Goal: Task Accomplishment & Management: Manage account settings

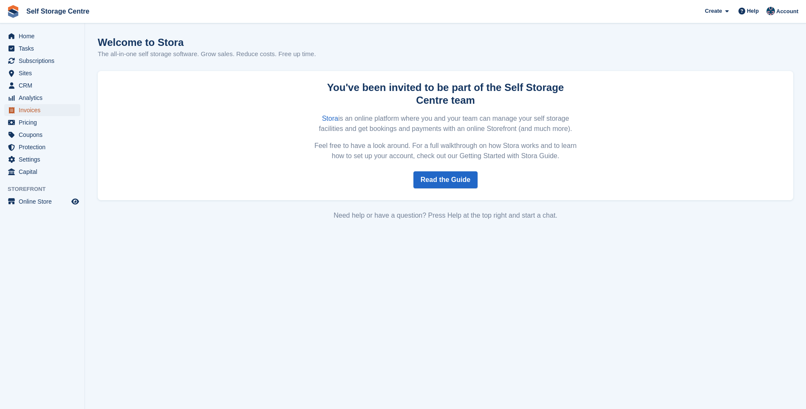
click at [42, 110] on span "Invoices" at bounding box center [44, 110] width 51 height 12
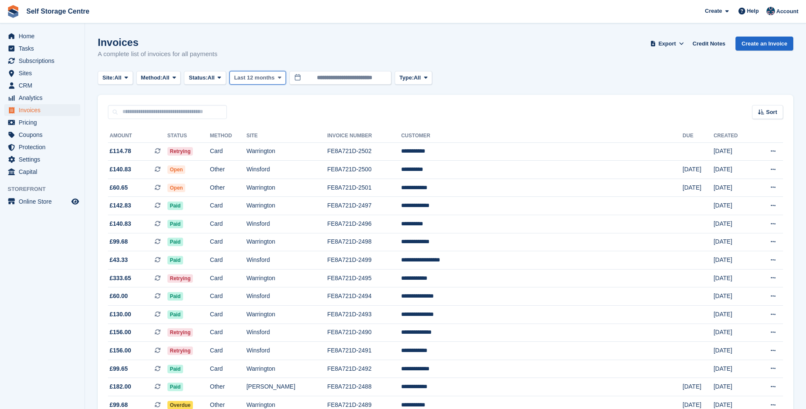
click at [265, 78] on span "Last 12 months" at bounding box center [254, 77] width 40 height 8
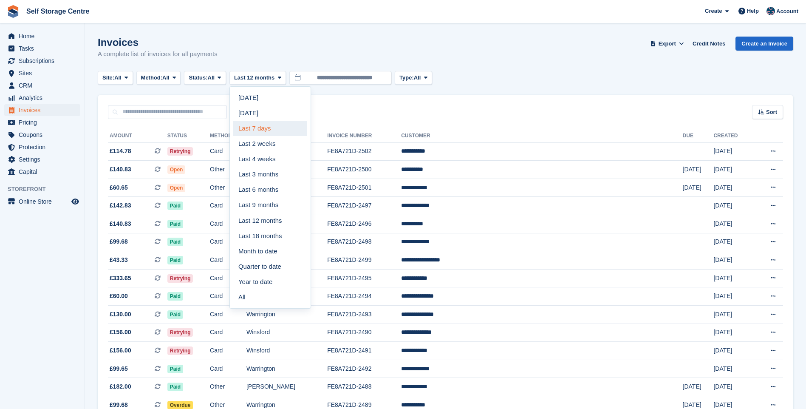
click at [266, 127] on link "Last 7 days" at bounding box center [270, 128] width 74 height 15
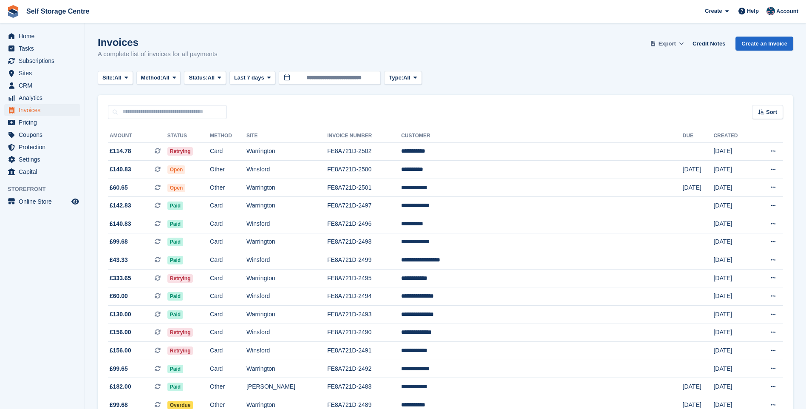
click at [676, 42] on span "Export" at bounding box center [666, 44] width 17 height 8
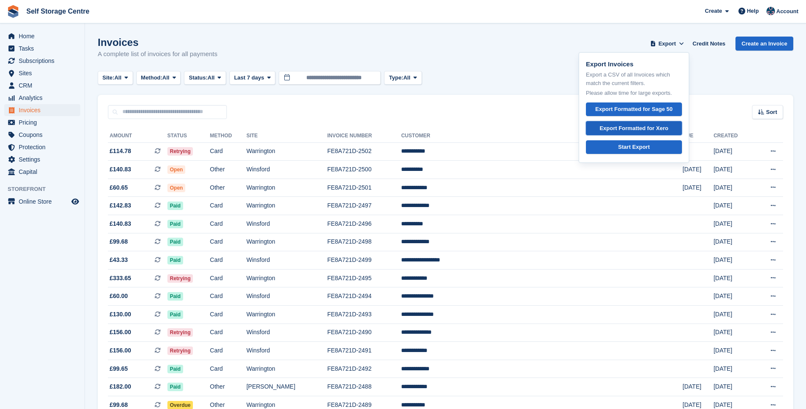
click at [630, 127] on div "Export Formatted for Xero" at bounding box center [633, 128] width 69 height 8
click at [40, 39] on span "Home" at bounding box center [44, 36] width 51 height 12
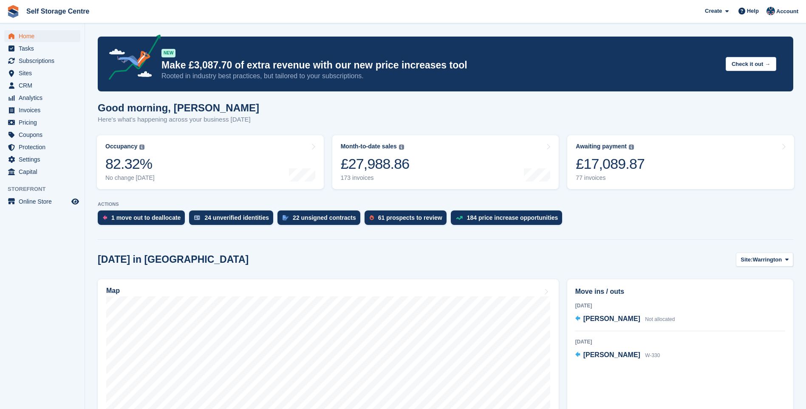
click at [610, 159] on div "£17,089.87" at bounding box center [610, 163] width 69 height 17
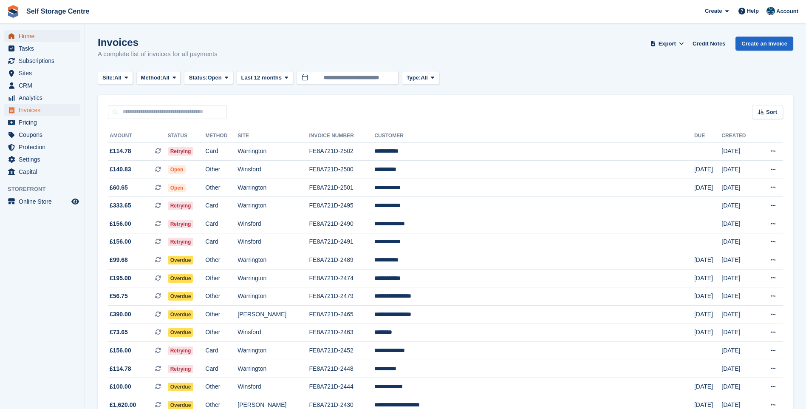
click at [31, 36] on span "Home" at bounding box center [44, 36] width 51 height 12
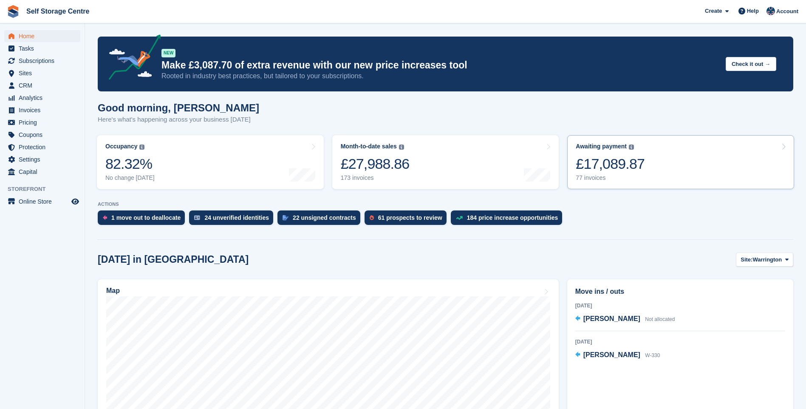
click at [695, 147] on link "Awaiting payment The total outstanding balance on all open invoices. £17,089.87…" at bounding box center [680, 162] width 227 height 54
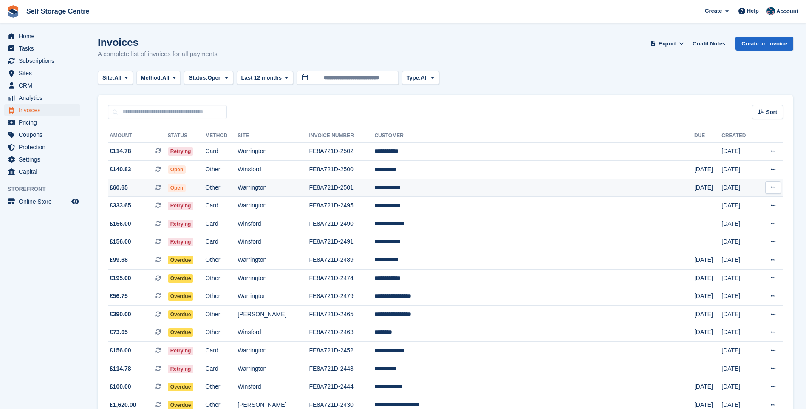
click at [375, 187] on td "FE8A721D-2501" at bounding box center [341, 187] width 65 height 18
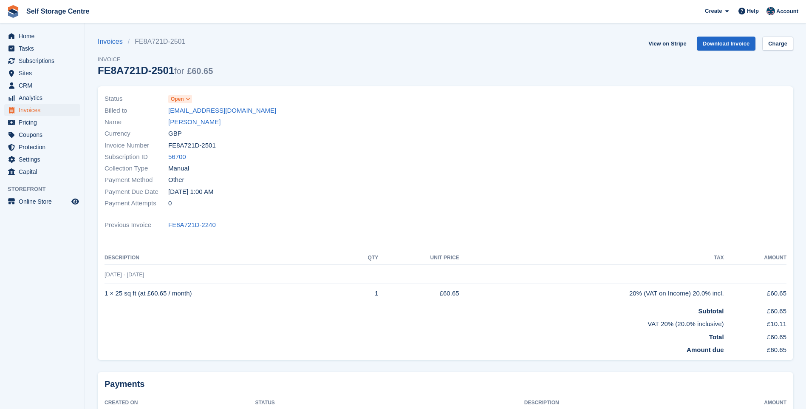
click at [187, 97] on icon at bounding box center [188, 98] width 5 height 5
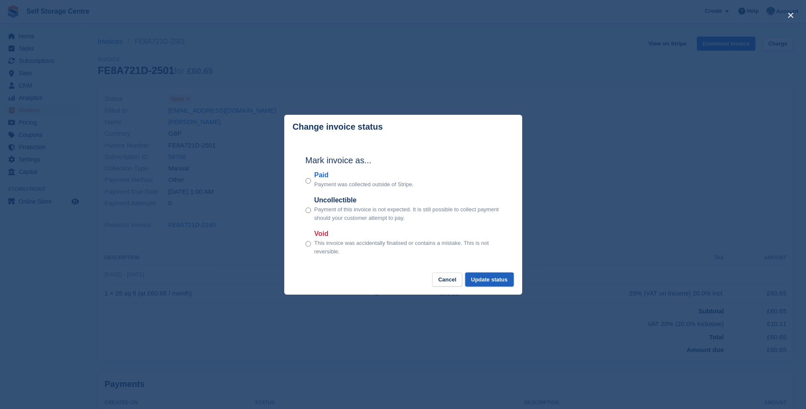
click at [486, 281] on button "Update status" at bounding box center [489, 279] width 48 height 14
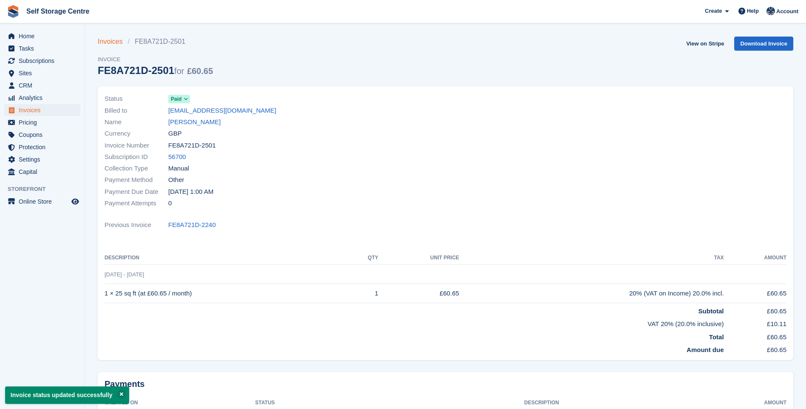
click at [107, 40] on link "Invoices" at bounding box center [113, 42] width 30 height 10
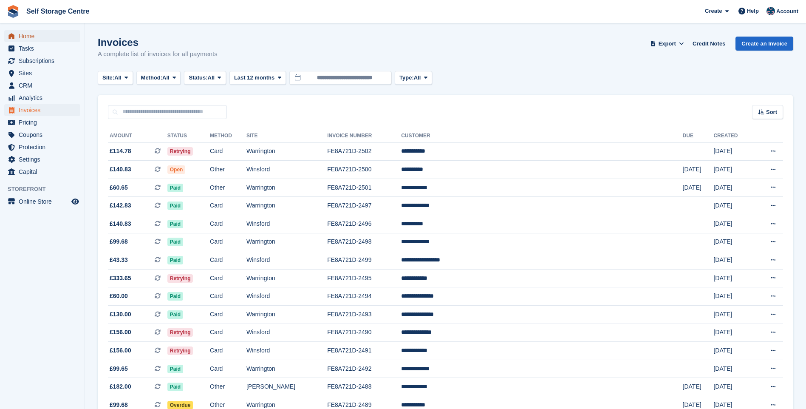
click at [27, 38] on span "Home" at bounding box center [44, 36] width 51 height 12
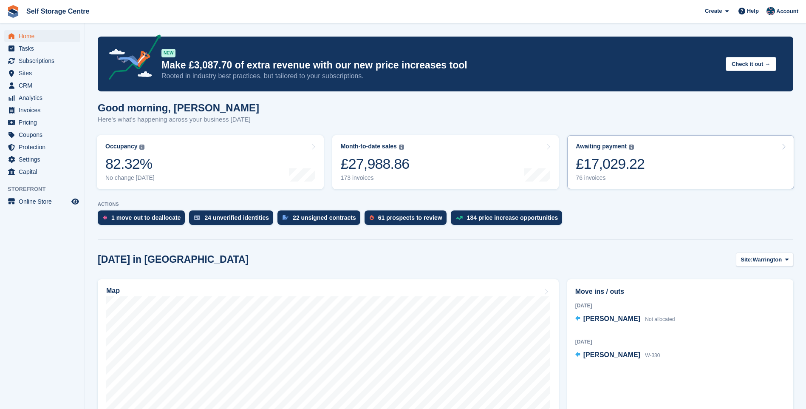
click at [630, 159] on div "£17,029.22" at bounding box center [610, 163] width 69 height 17
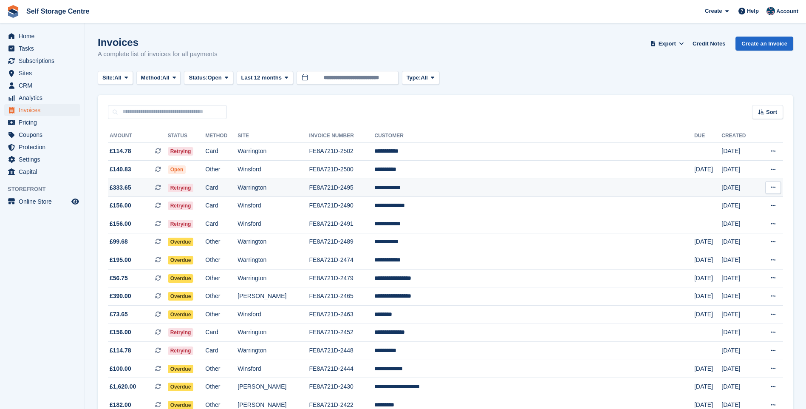
click at [528, 188] on td "**********" at bounding box center [534, 187] width 320 height 18
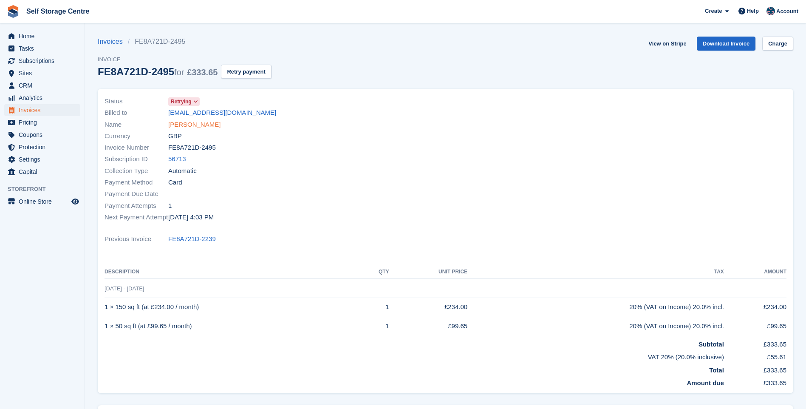
click at [206, 124] on link "Nick Drogman" at bounding box center [194, 125] width 52 height 10
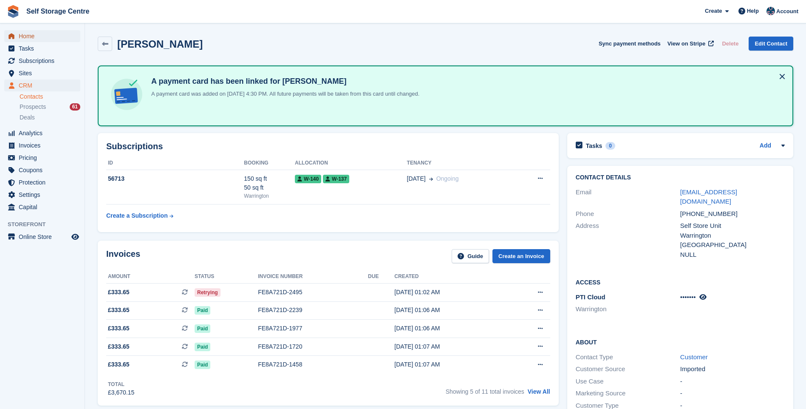
click at [30, 35] on span "Home" at bounding box center [44, 36] width 51 height 12
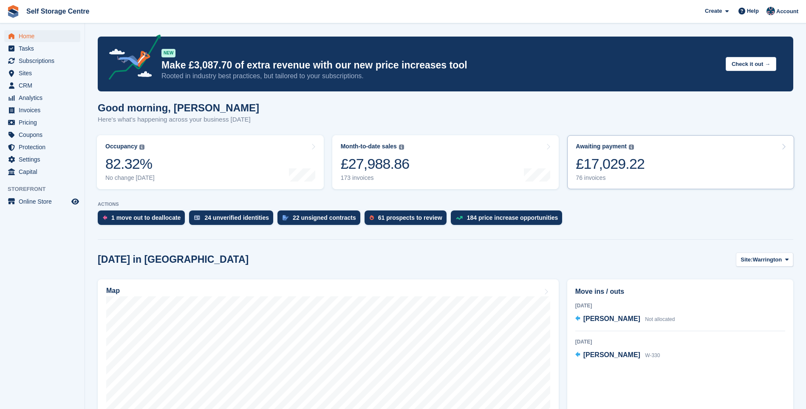
click at [620, 158] on div "£17,029.22" at bounding box center [610, 163] width 69 height 17
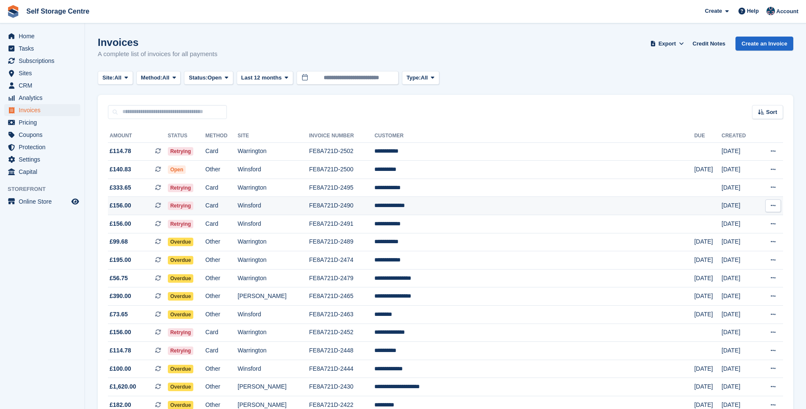
click at [538, 206] on td "**********" at bounding box center [534, 206] width 320 height 18
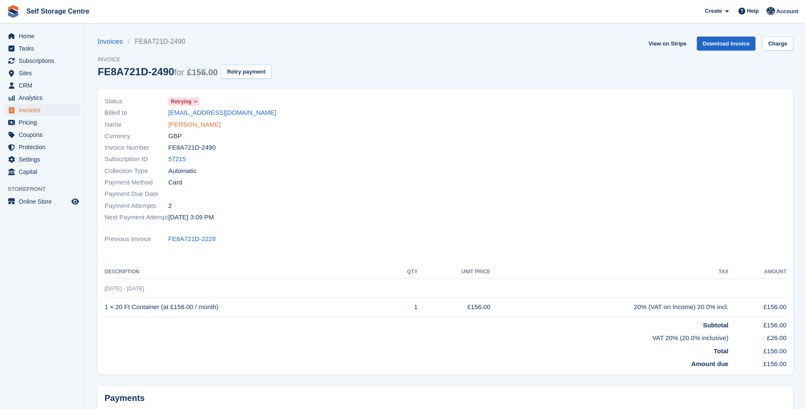
click at [199, 123] on link "[PERSON_NAME]" at bounding box center [194, 125] width 52 height 10
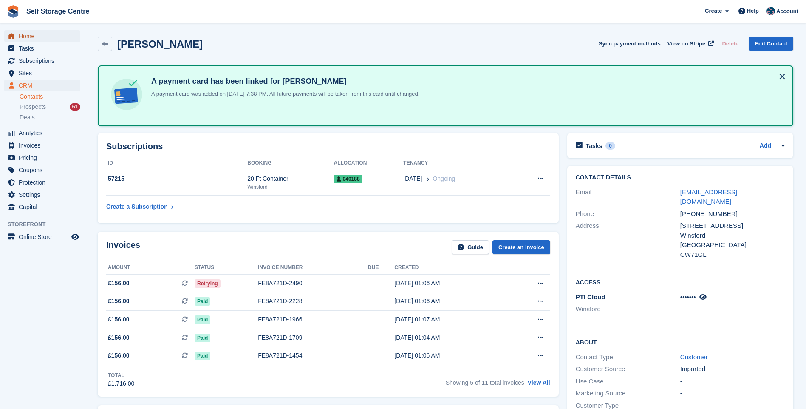
click at [20, 34] on span "Home" at bounding box center [44, 36] width 51 height 12
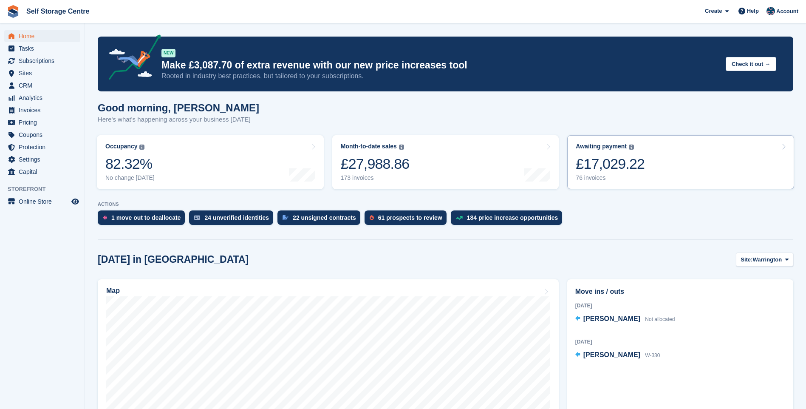
click at [615, 151] on div "Awaiting payment The total outstanding balance on all open invoices. £17,029.22…" at bounding box center [610, 162] width 69 height 39
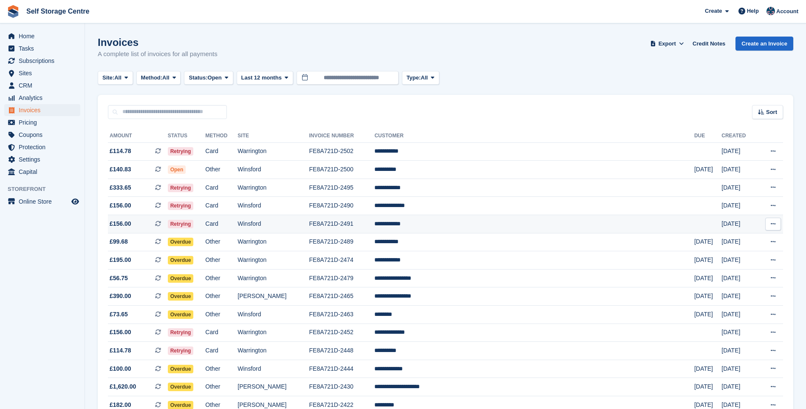
click at [509, 224] on td "**********" at bounding box center [534, 224] width 320 height 18
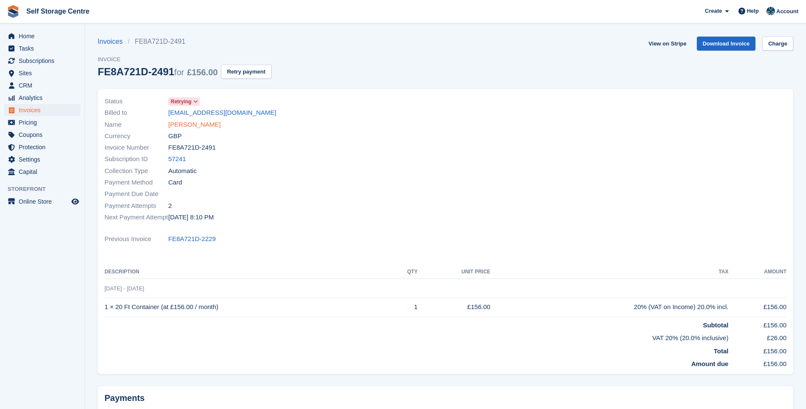
click at [186, 125] on link "John Coxhead" at bounding box center [194, 125] width 52 height 10
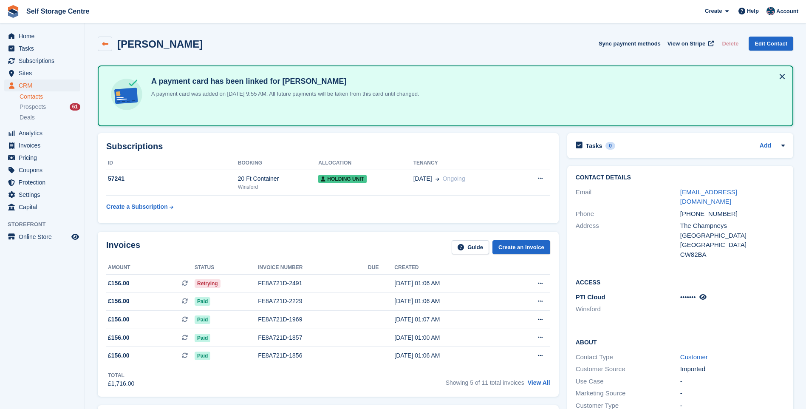
click at [107, 46] on icon at bounding box center [105, 44] width 6 height 6
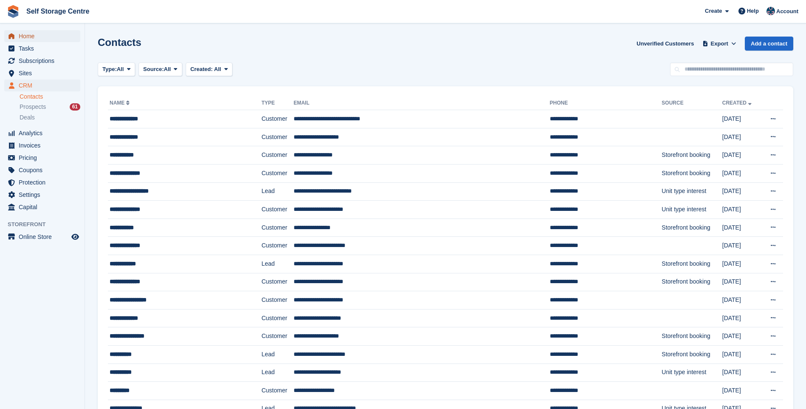
click at [36, 37] on span "Home" at bounding box center [44, 36] width 51 height 12
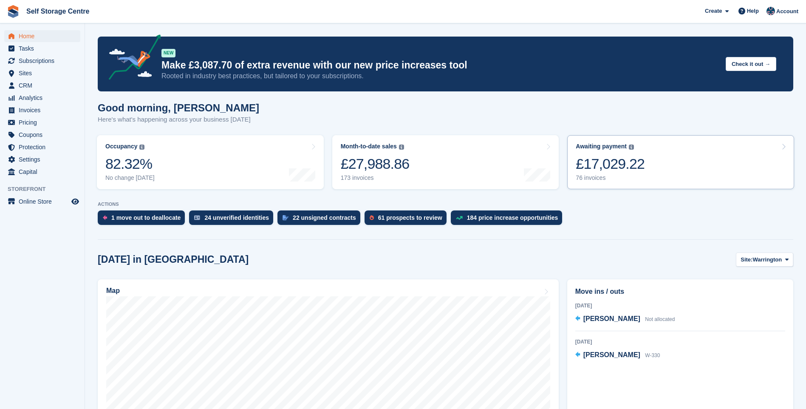
click at [620, 160] on div "£17,029.22" at bounding box center [610, 163] width 69 height 17
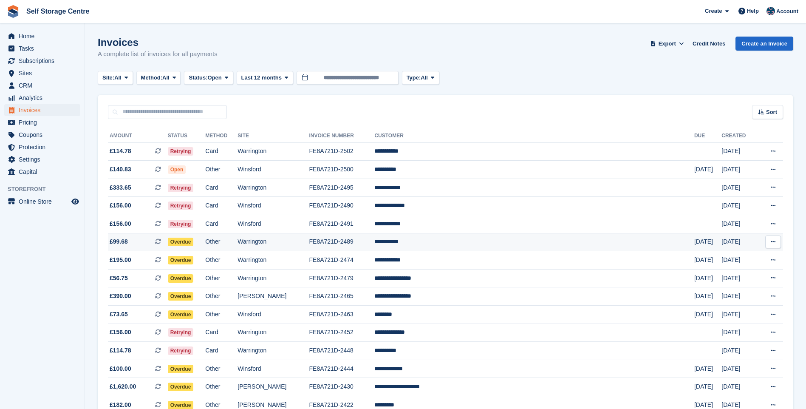
click at [515, 237] on td "**********" at bounding box center [534, 242] width 320 height 18
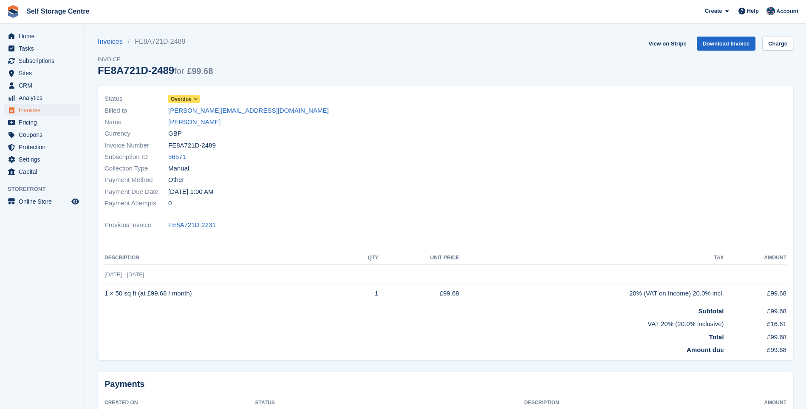
click at [45, 30] on div "Home Tasks Subscriptions Subscriptions Subscriptions Contracts Price increases …" at bounding box center [42, 102] width 85 height 151
click at [43, 33] on span "Home" at bounding box center [44, 36] width 51 height 12
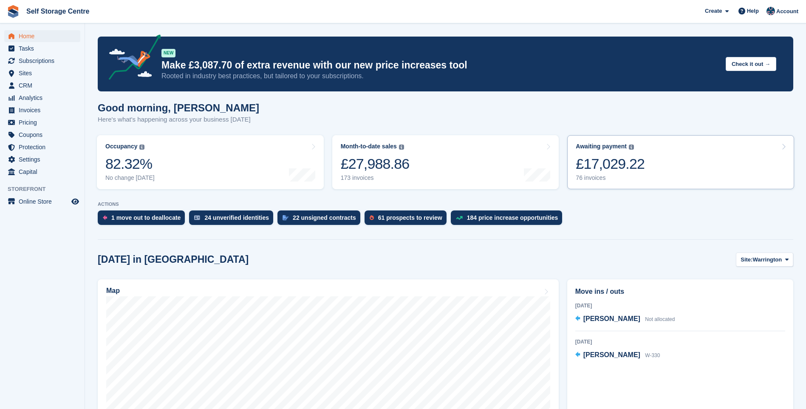
click at [683, 157] on link "Awaiting payment The total outstanding balance on all open invoices. £17,029.22…" at bounding box center [680, 162] width 227 height 54
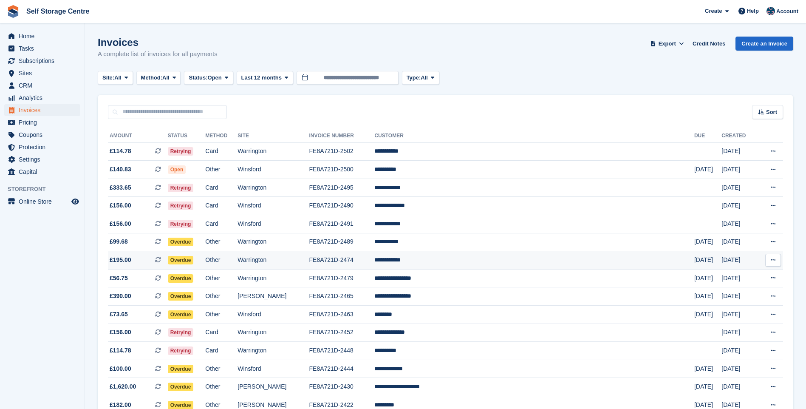
click at [546, 262] on td "**********" at bounding box center [534, 260] width 320 height 18
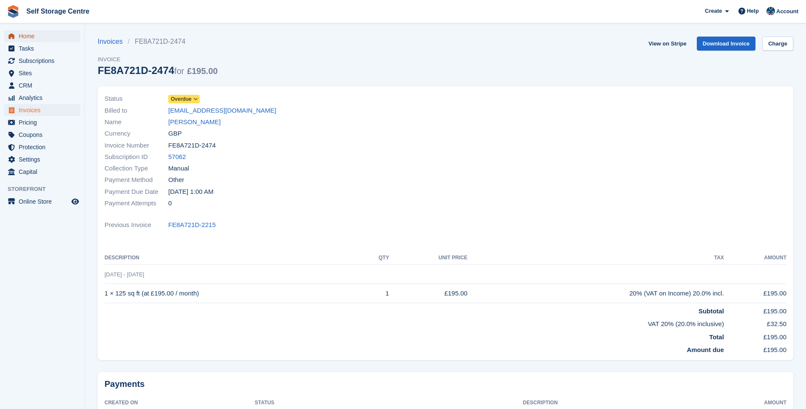
click at [24, 36] on span "Home" at bounding box center [44, 36] width 51 height 12
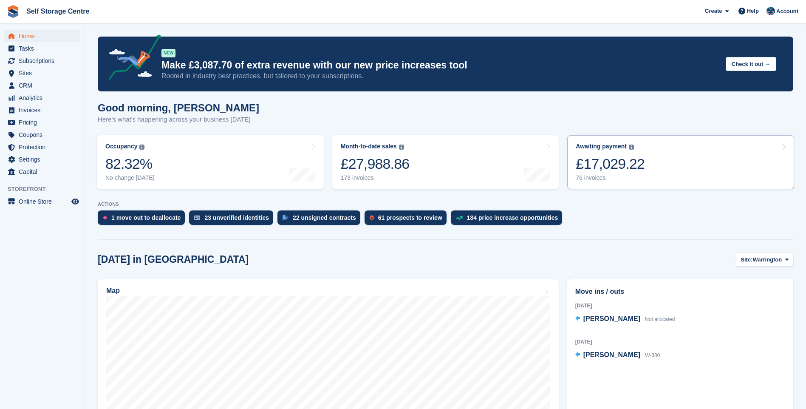
click at [642, 165] on link "Awaiting payment The total outstanding balance on all open invoices. £17,029.22…" at bounding box center [680, 162] width 227 height 54
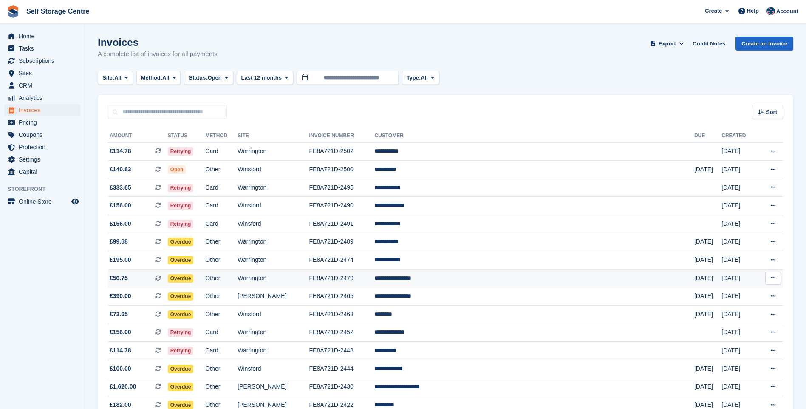
click at [367, 278] on td "FE8A721D-2479" at bounding box center [341, 278] width 65 height 18
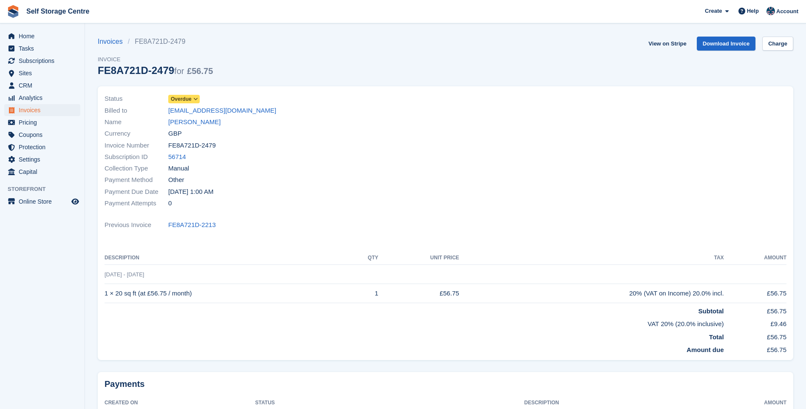
click at [196, 99] on icon at bounding box center [195, 98] width 5 height 5
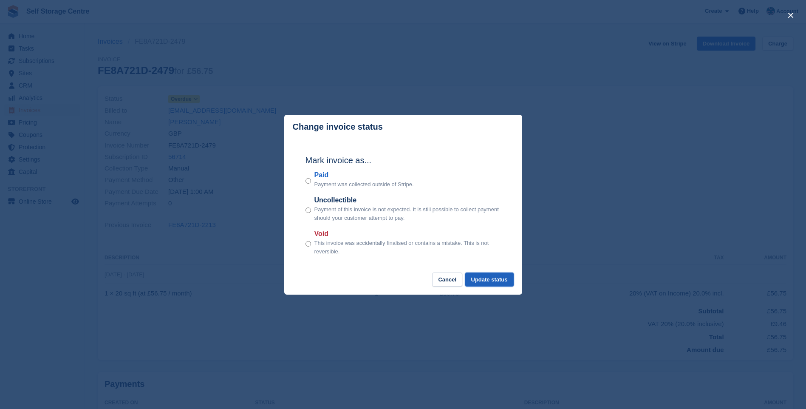
click at [506, 280] on button "Update status" at bounding box center [489, 279] width 48 height 14
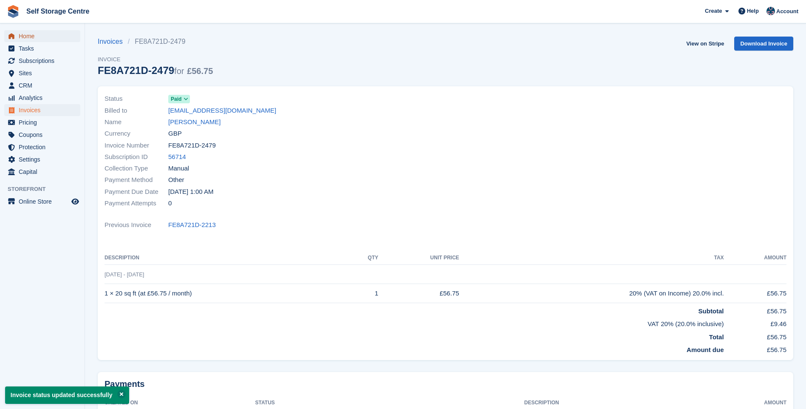
click at [28, 34] on span "Home" at bounding box center [44, 36] width 51 height 12
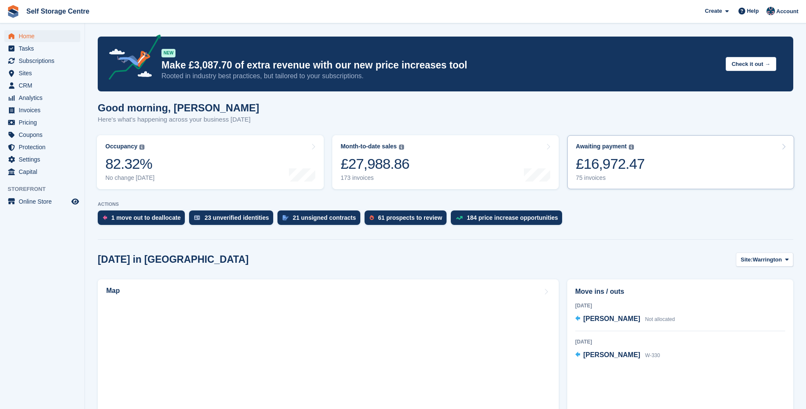
click at [677, 159] on link "Awaiting payment The total outstanding balance on all open invoices. £16,972.47…" at bounding box center [680, 162] width 227 height 54
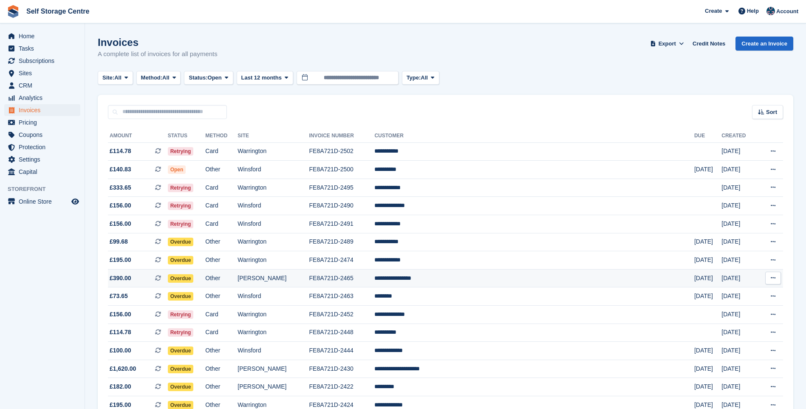
click at [479, 276] on td "**********" at bounding box center [534, 278] width 320 height 18
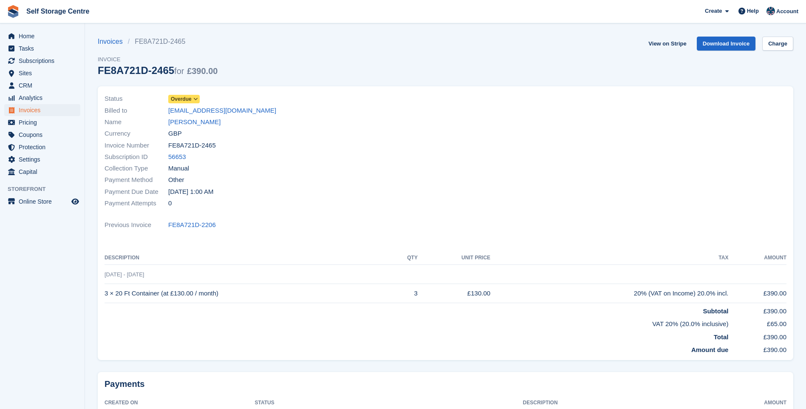
click at [195, 97] on icon at bounding box center [195, 98] width 5 height 5
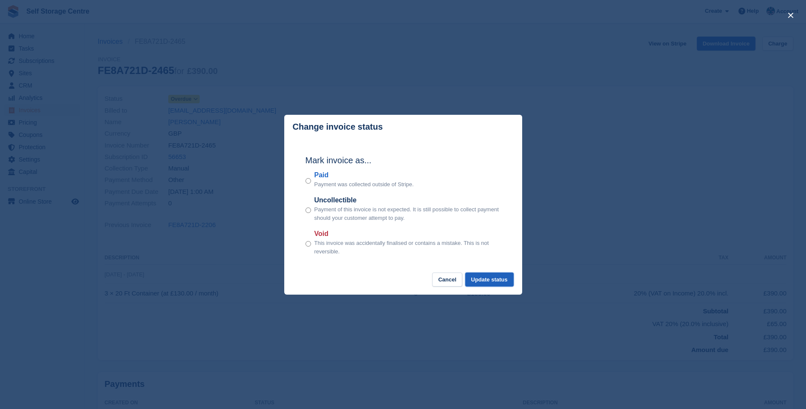
click at [496, 282] on button "Update status" at bounding box center [489, 279] width 48 height 14
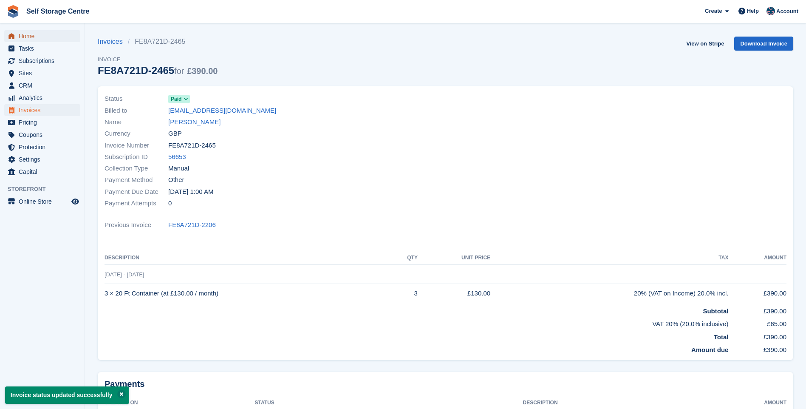
click at [26, 33] on span "Home" at bounding box center [44, 36] width 51 height 12
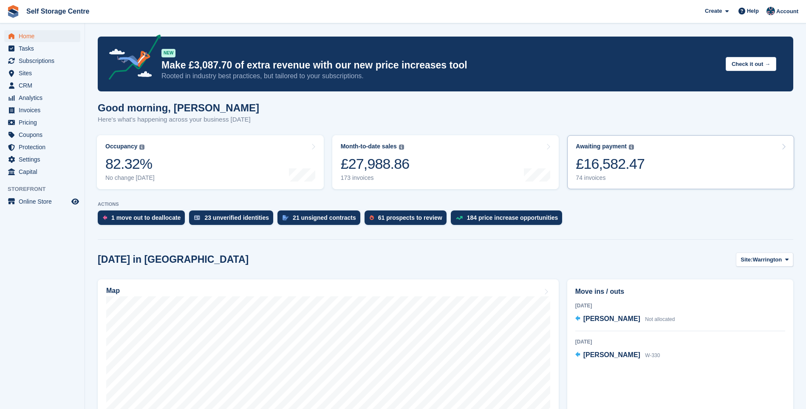
click at [642, 159] on link "Awaiting payment The total outstanding balance on all open invoices. £16,582.47…" at bounding box center [680, 162] width 227 height 54
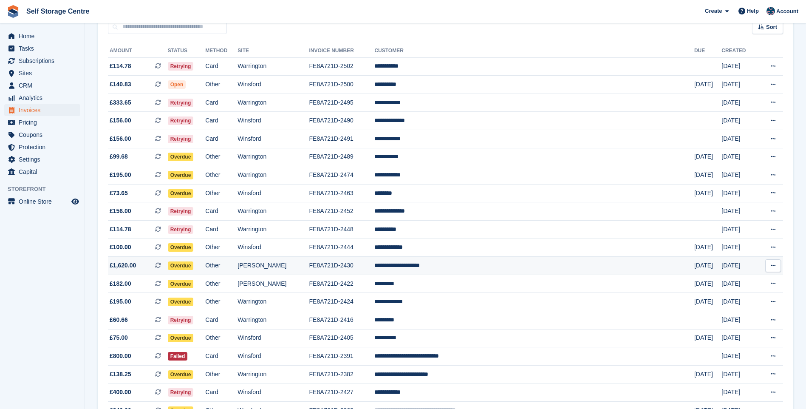
scroll to position [127, 0]
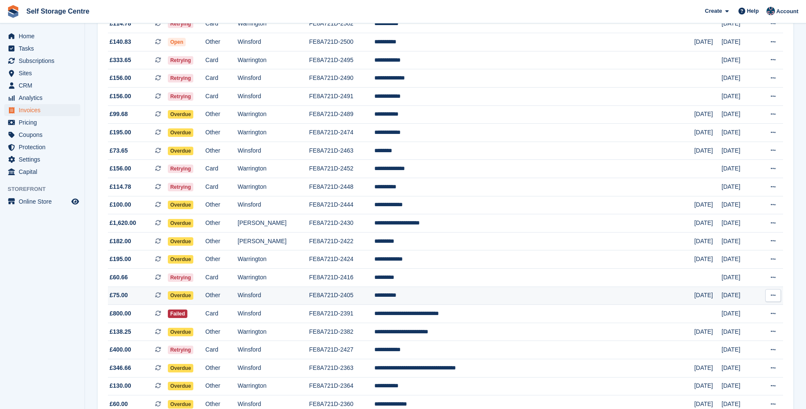
click at [453, 297] on td "**********" at bounding box center [534, 295] width 320 height 18
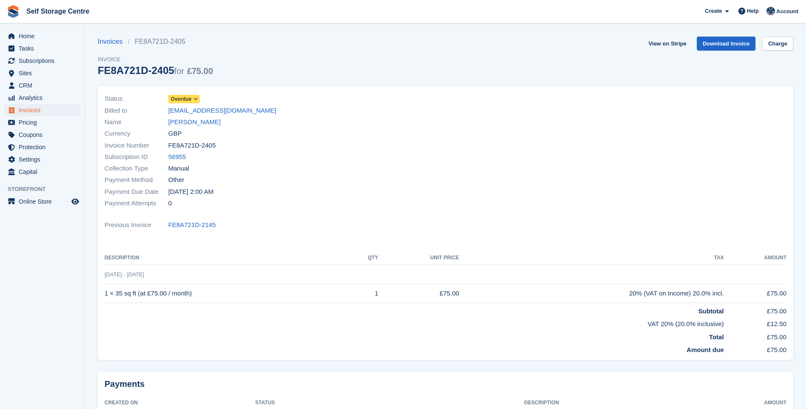
click at [193, 101] on icon at bounding box center [195, 98] width 5 height 5
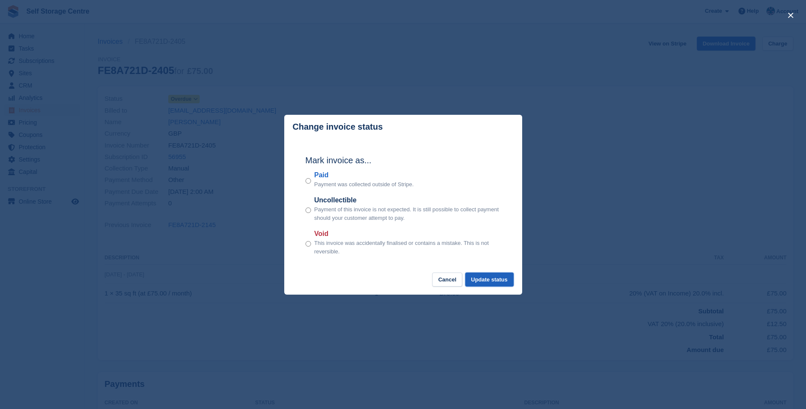
click at [490, 279] on button "Update status" at bounding box center [489, 279] width 48 height 14
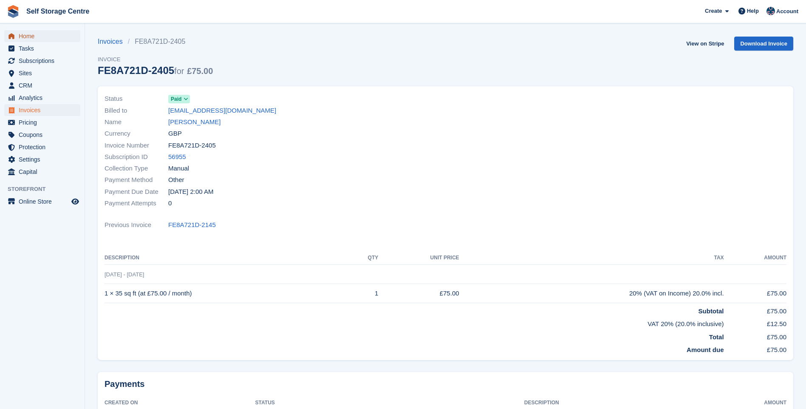
click at [37, 39] on span "Home" at bounding box center [44, 36] width 51 height 12
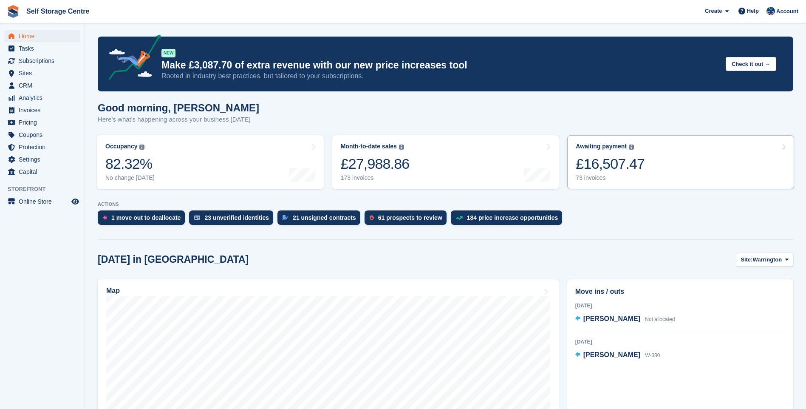
click at [649, 160] on link "Awaiting payment The total outstanding balance on all open invoices. £16,507.47…" at bounding box center [680, 162] width 227 height 54
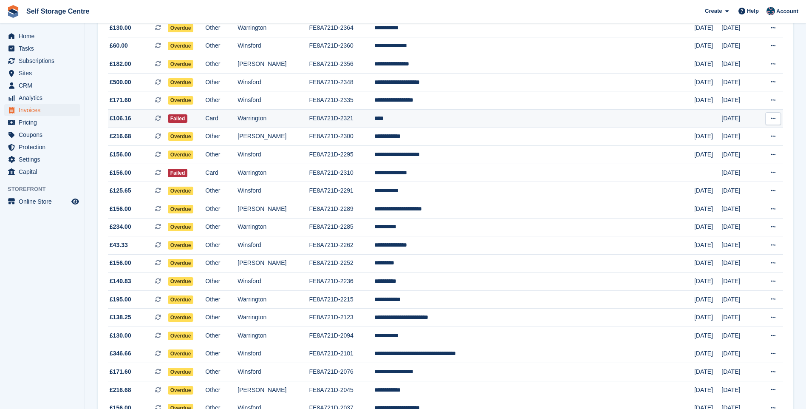
scroll to position [510, 0]
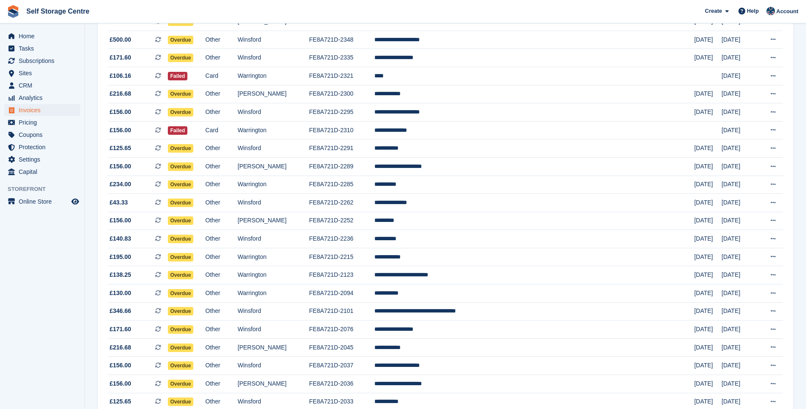
click at [805, 79] on section "Invoices A complete list of invoices for all payments Export Export Invoices Ex…" at bounding box center [445, 34] width 721 height 1089
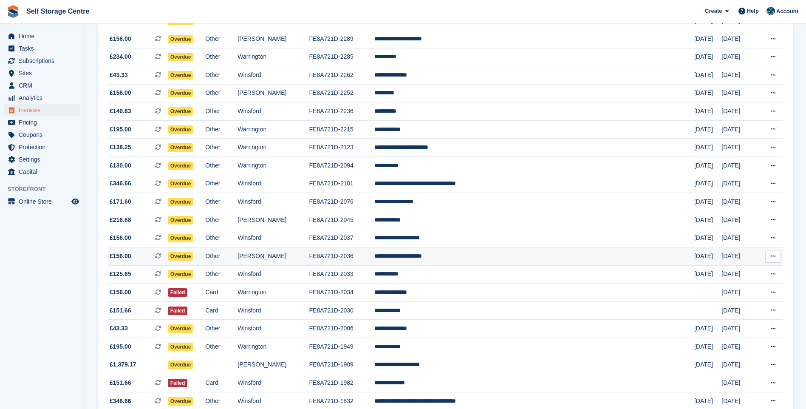
scroll to position [680, 0]
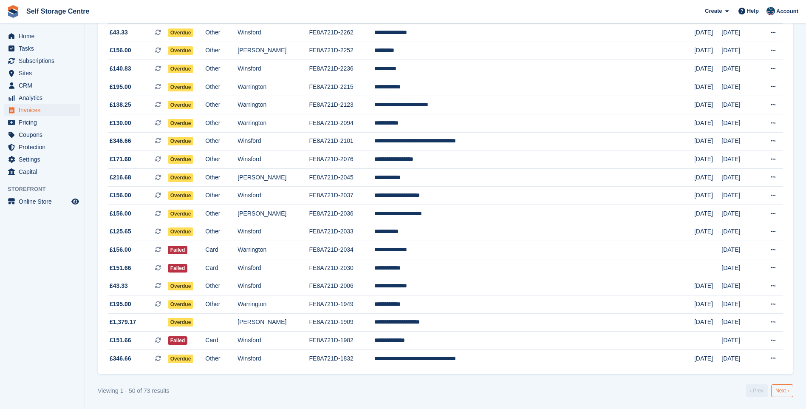
click at [779, 390] on link "Next ›" at bounding box center [782, 390] width 22 height 13
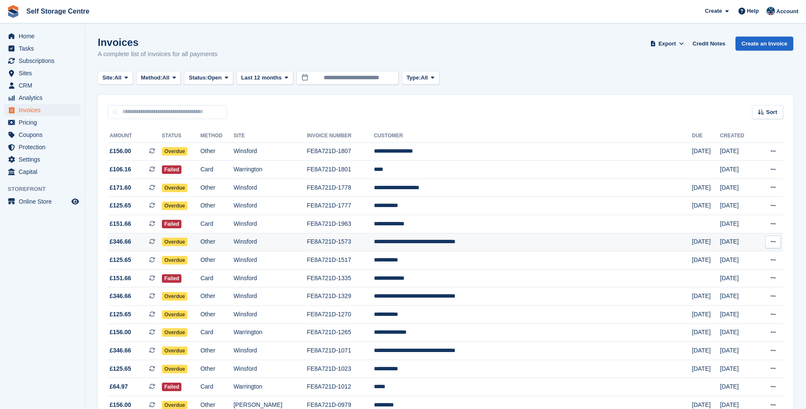
scroll to position [85, 0]
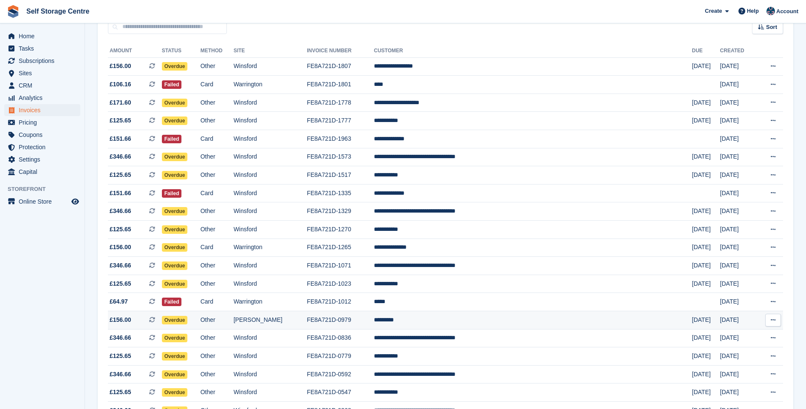
click at [361, 319] on td "FE8A721D-0979" at bounding box center [340, 320] width 67 height 18
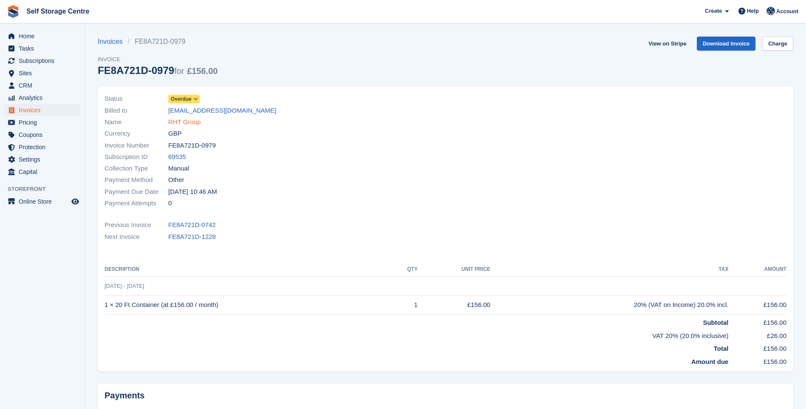
click at [185, 122] on link "RHT Group" at bounding box center [184, 122] width 32 height 10
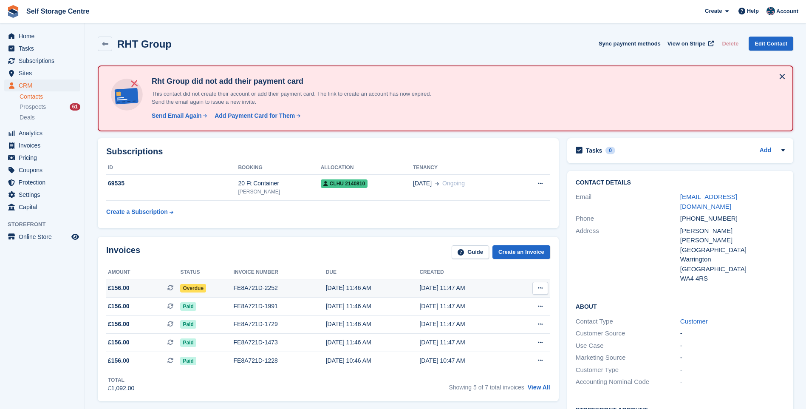
click at [234, 287] on div "FE8A721D-2252" at bounding box center [280, 287] width 92 height 9
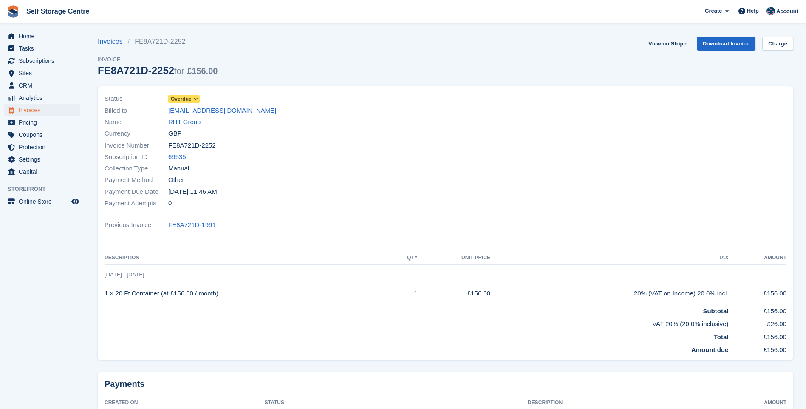
click at [193, 98] on icon at bounding box center [195, 98] width 5 height 5
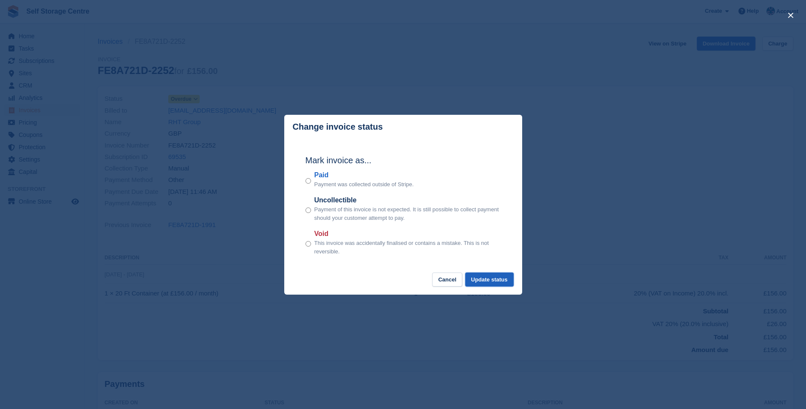
click at [476, 280] on button "Update status" at bounding box center [489, 279] width 48 height 14
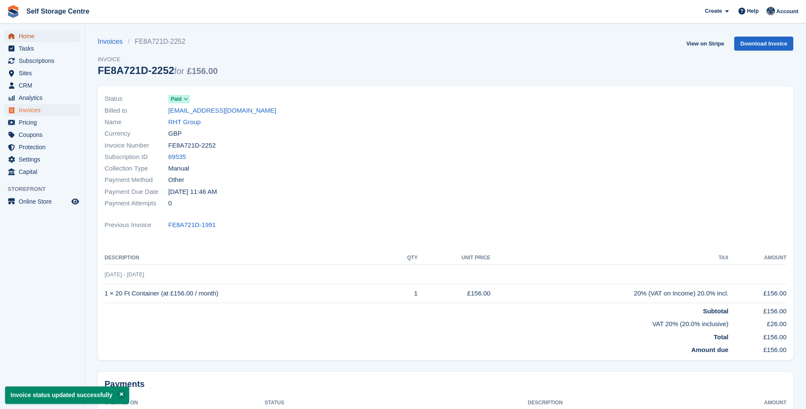
click at [26, 40] on span "Home" at bounding box center [44, 36] width 51 height 12
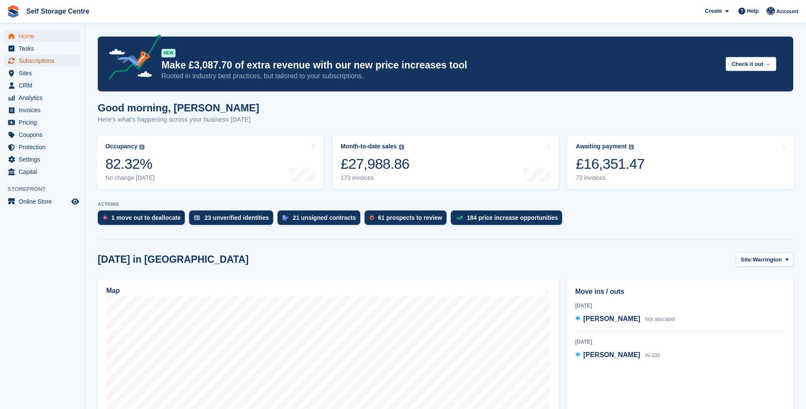
drag, startPoint x: 29, startPoint y: 60, endPoint x: 83, endPoint y: 60, distance: 54.4
click at [29, 60] on span "Subscriptions" at bounding box center [44, 61] width 51 height 12
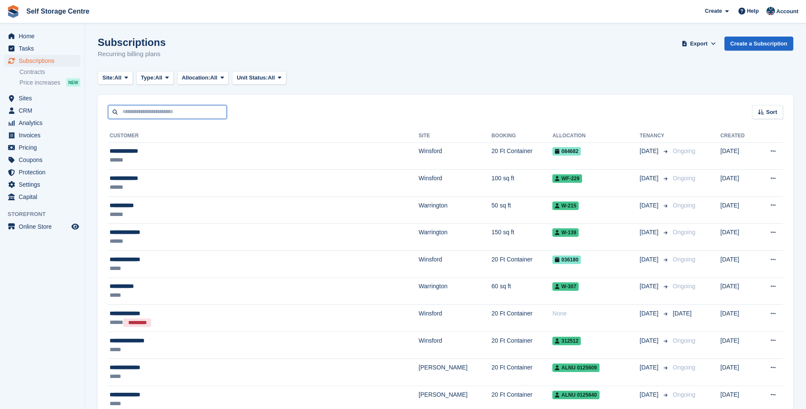
click at [147, 112] on input "text" at bounding box center [167, 112] width 119 height 14
type input "****"
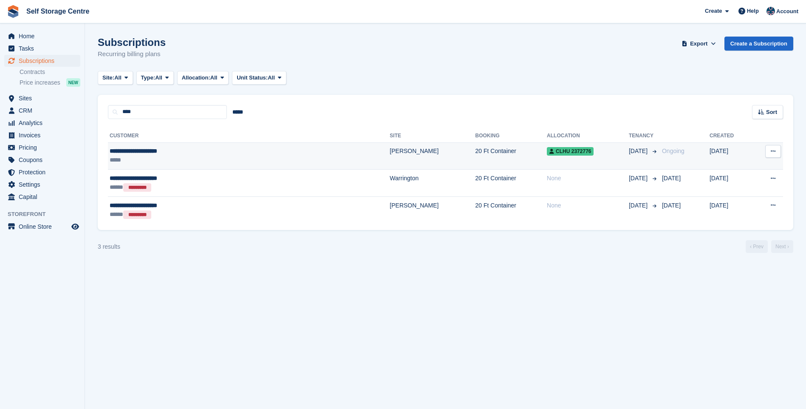
click at [187, 160] on div "*****" at bounding box center [190, 159] width 160 height 9
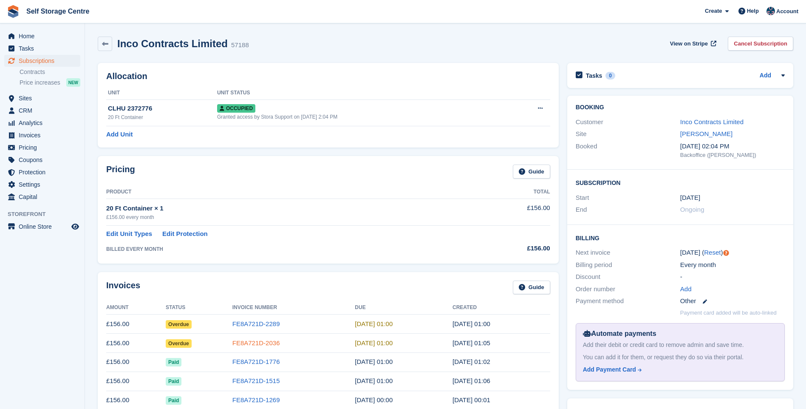
click at [249, 344] on link "FE8A721D-2036" at bounding box center [256, 342] width 48 height 7
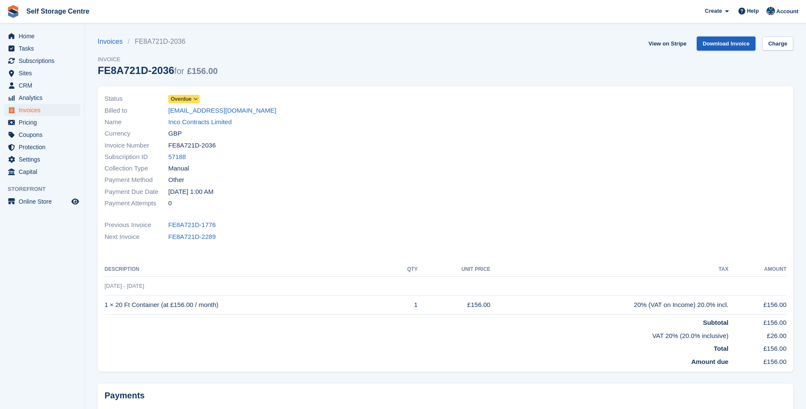
click at [732, 41] on link "Download Invoice" at bounding box center [726, 44] width 59 height 14
